Goal: Task Accomplishment & Management: Manage account settings

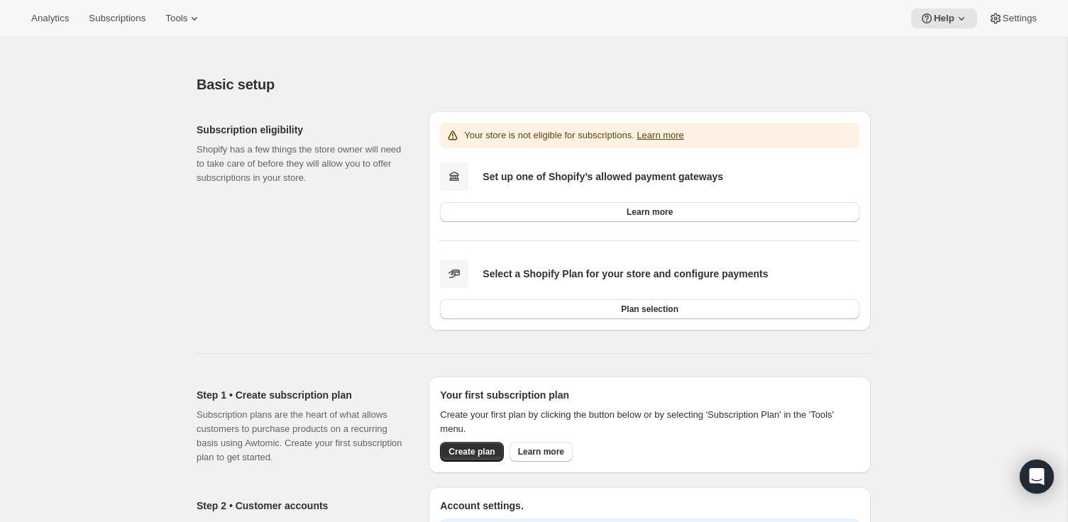
click at [197, 18] on icon at bounding box center [194, 18] width 14 height 14
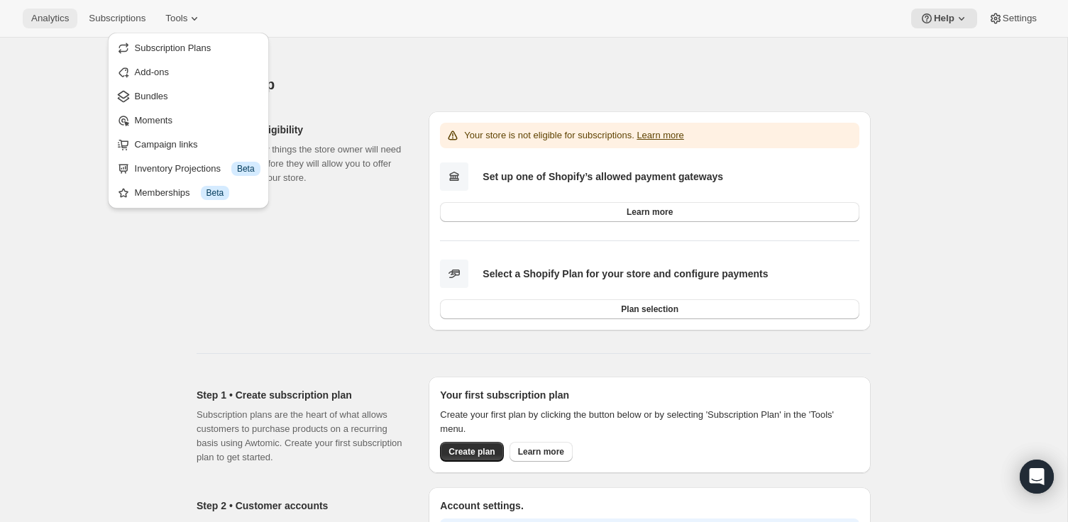
click at [55, 16] on span "Analytics" at bounding box center [50, 18] width 38 height 11
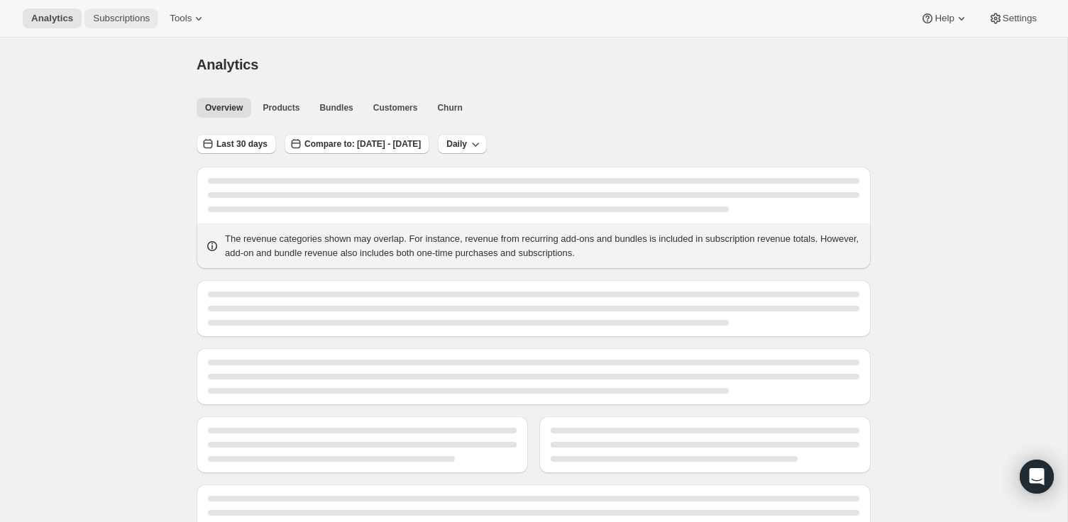
click at [128, 18] on span "Subscriptions" at bounding box center [121, 18] width 57 height 11
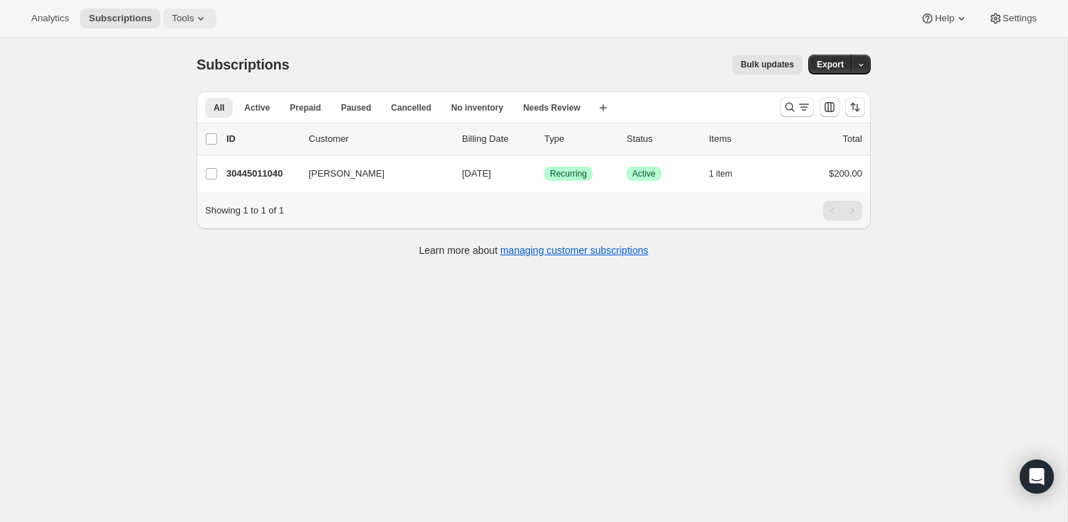
click at [179, 23] on span "Tools" at bounding box center [183, 18] width 22 height 11
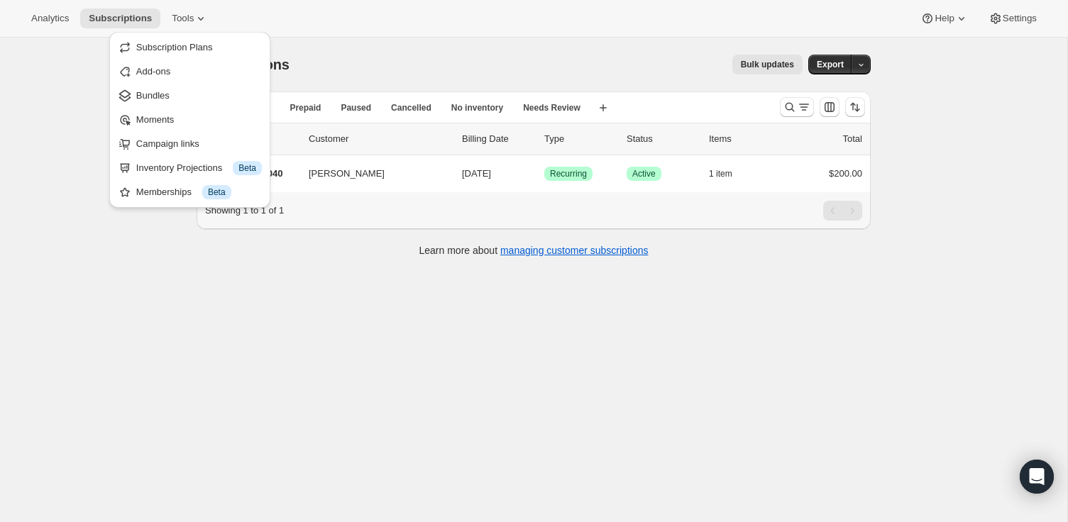
click at [171, 194] on div "Memberships Info Beta" at bounding box center [199, 192] width 126 height 14
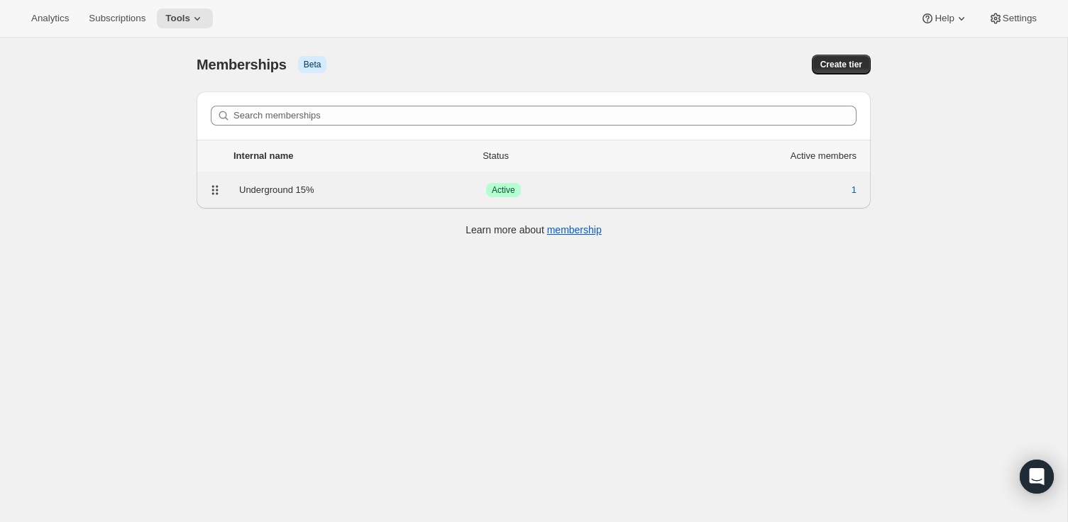
click at [280, 190] on div "Underground 15%" at bounding box center [362, 190] width 247 height 14
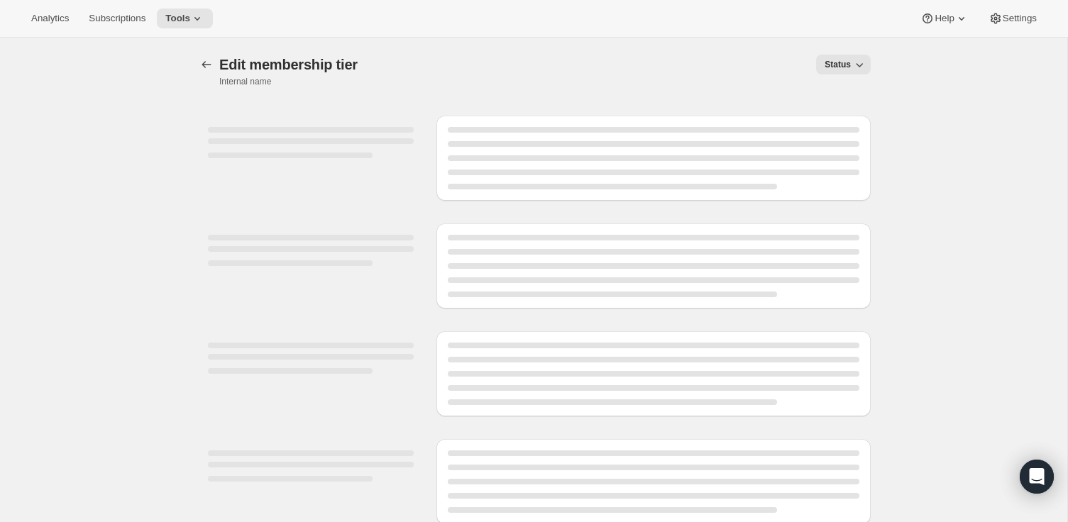
select select "products"
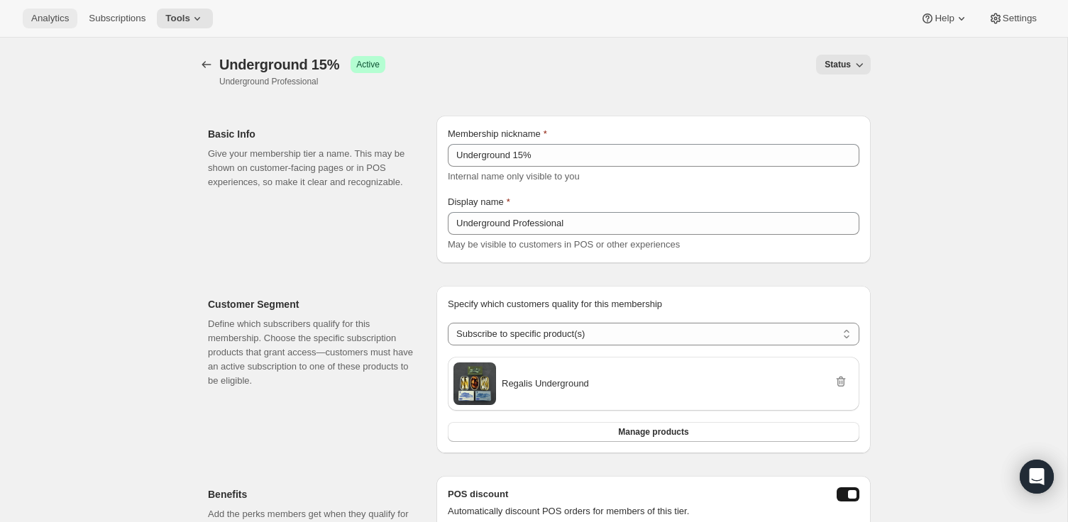
click at [59, 18] on span "Analytics" at bounding box center [50, 18] width 38 height 11
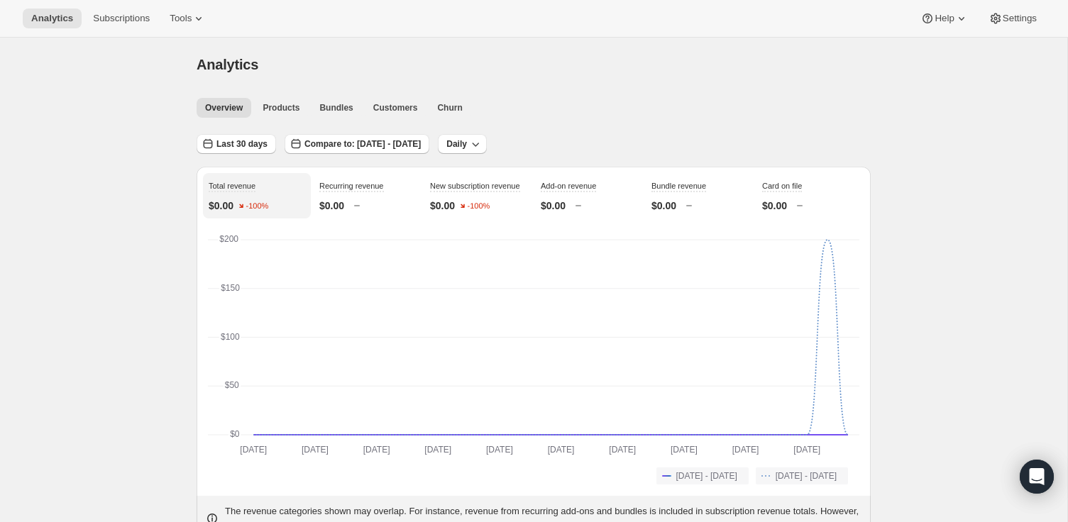
click at [115, 33] on div "Analytics Subscriptions Tools Help Settings" at bounding box center [534, 19] width 1068 height 38
click at [119, 19] on span "Subscriptions" at bounding box center [121, 18] width 57 height 11
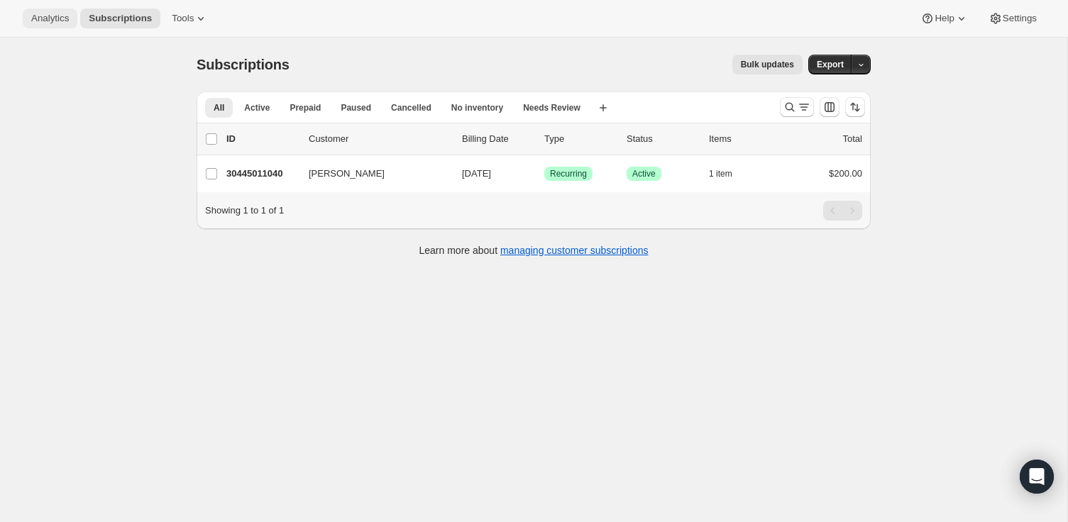
click at [48, 13] on span "Analytics" at bounding box center [50, 18] width 38 height 11
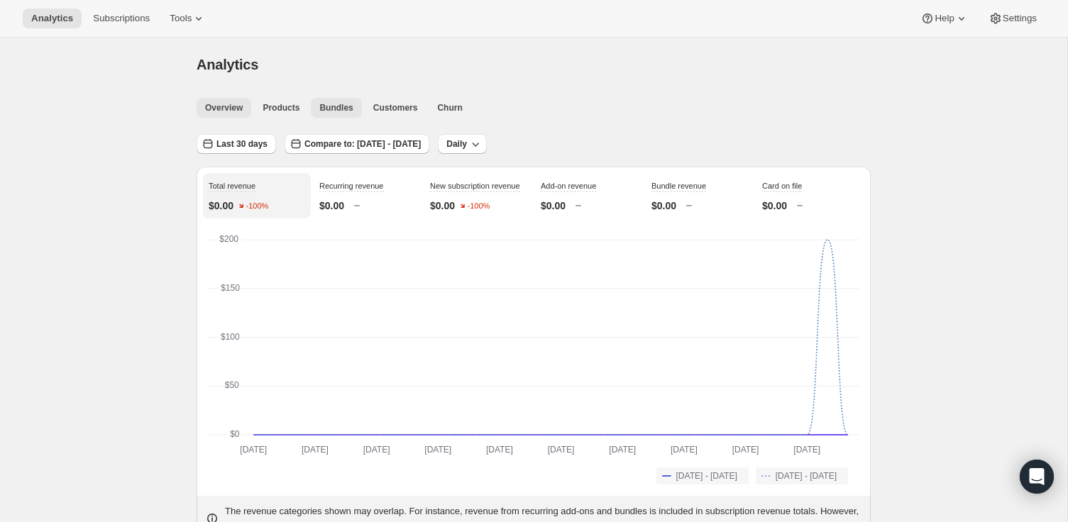
click at [342, 113] on span "Bundles" at bounding box center [335, 107] width 33 height 11
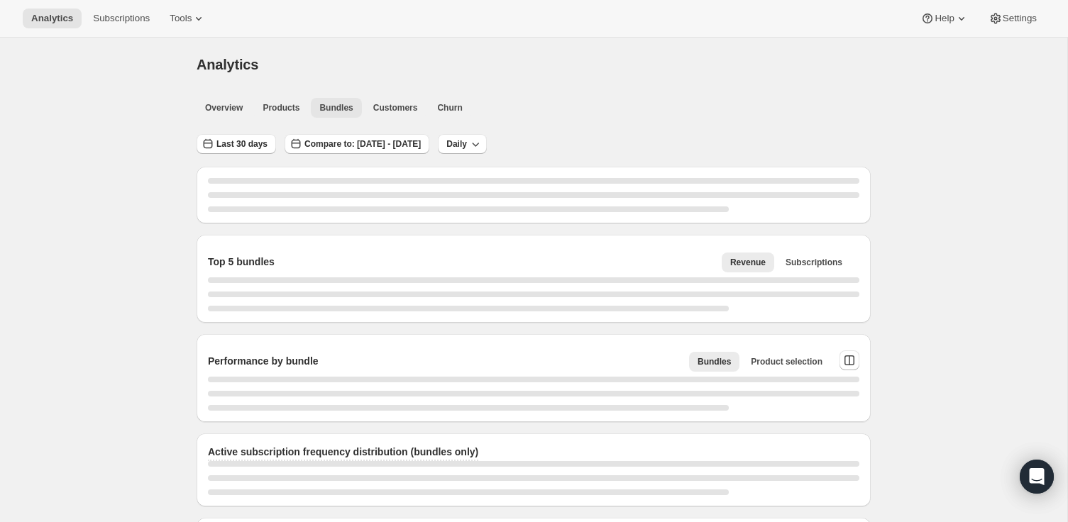
click at [398, 112] on span "Customers" at bounding box center [395, 107] width 45 height 11
